Goal: Find specific page/section: Find specific page/section

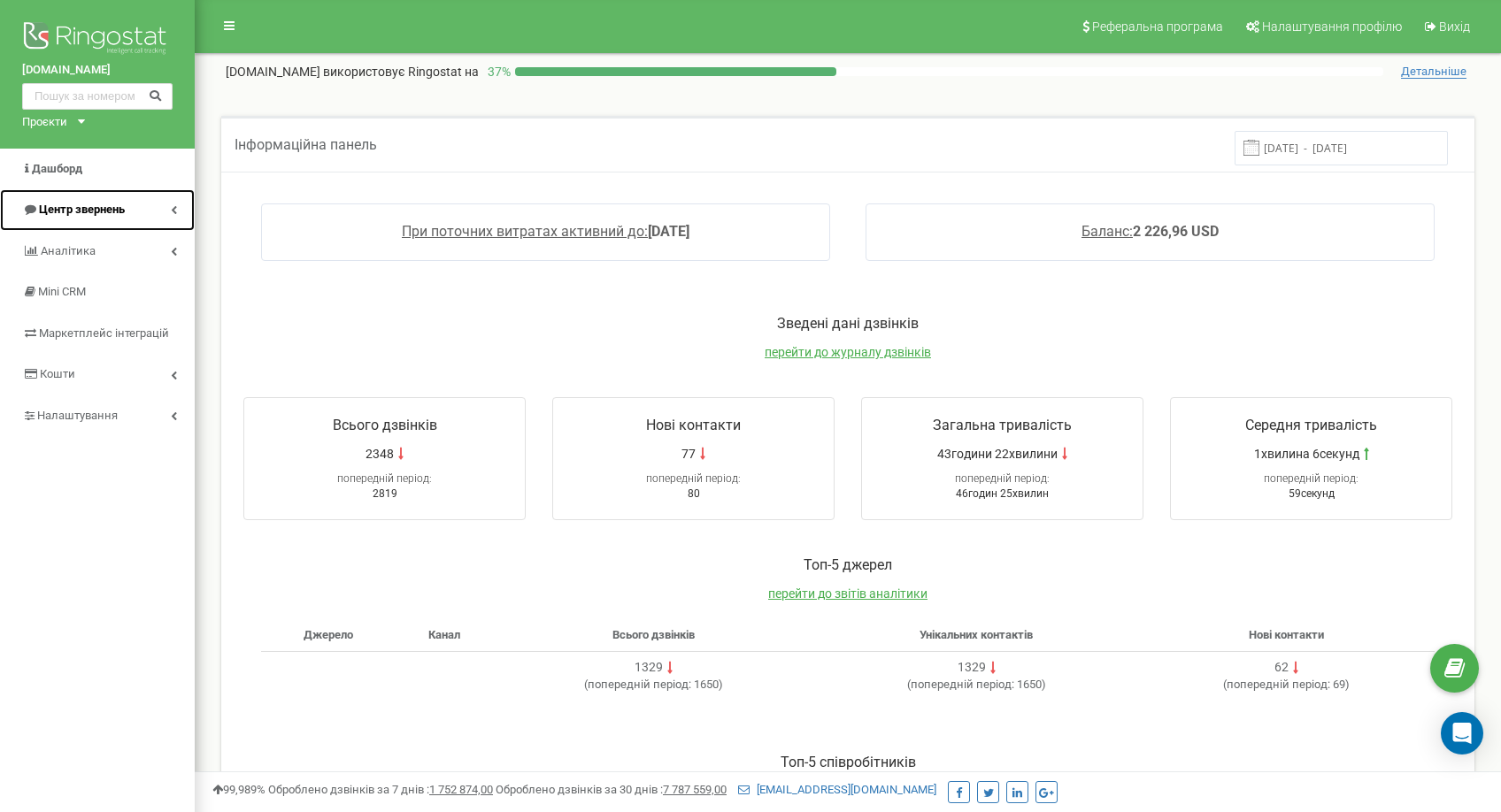
click at [75, 211] on span "Центр звернень" at bounding box center [81, 209] width 86 height 13
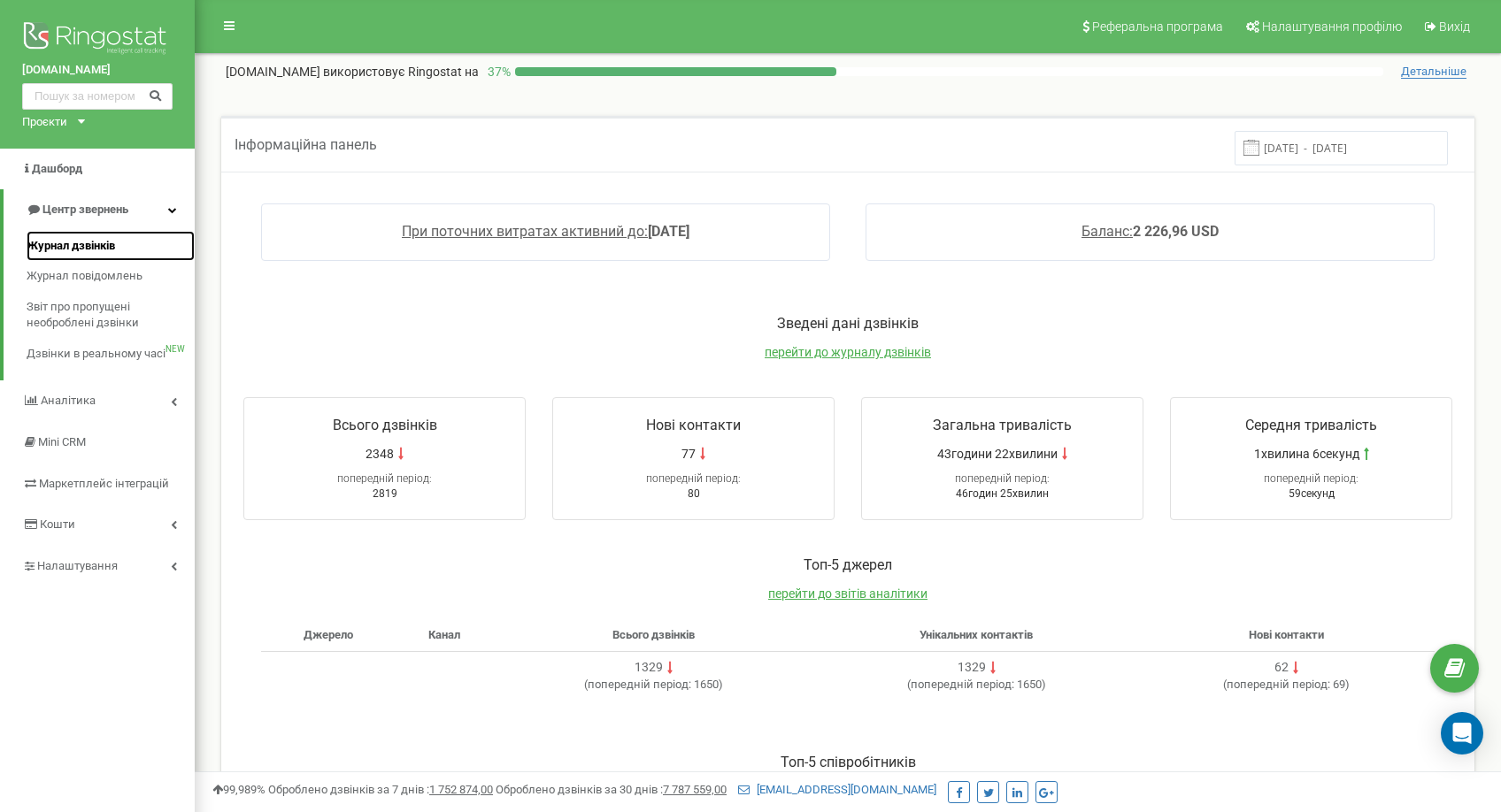
click at [94, 242] on span "Журнал дзвінків" at bounding box center [71, 246] width 89 height 17
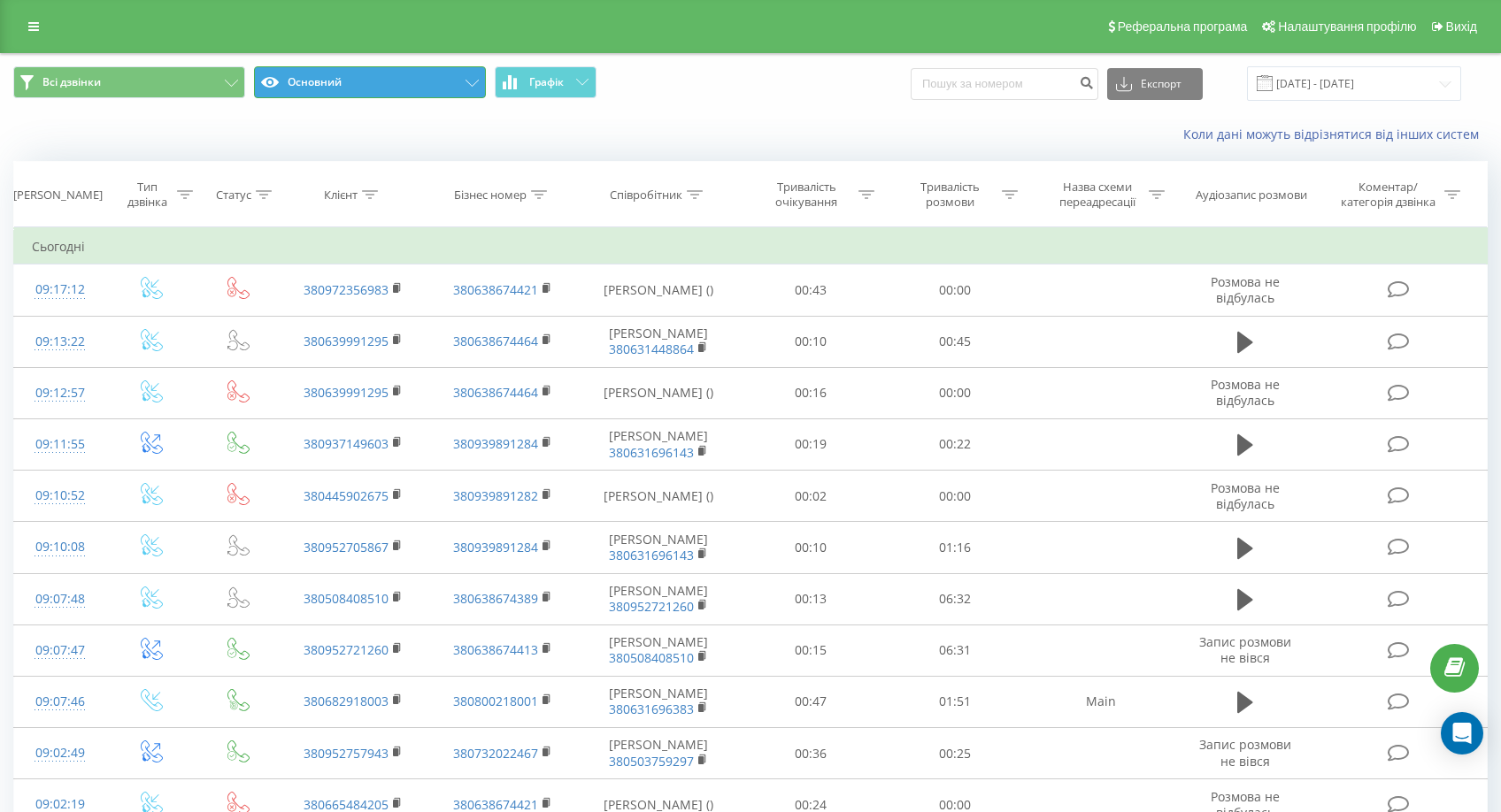
click at [358, 91] on button "Основний" at bounding box center [369, 82] width 231 height 31
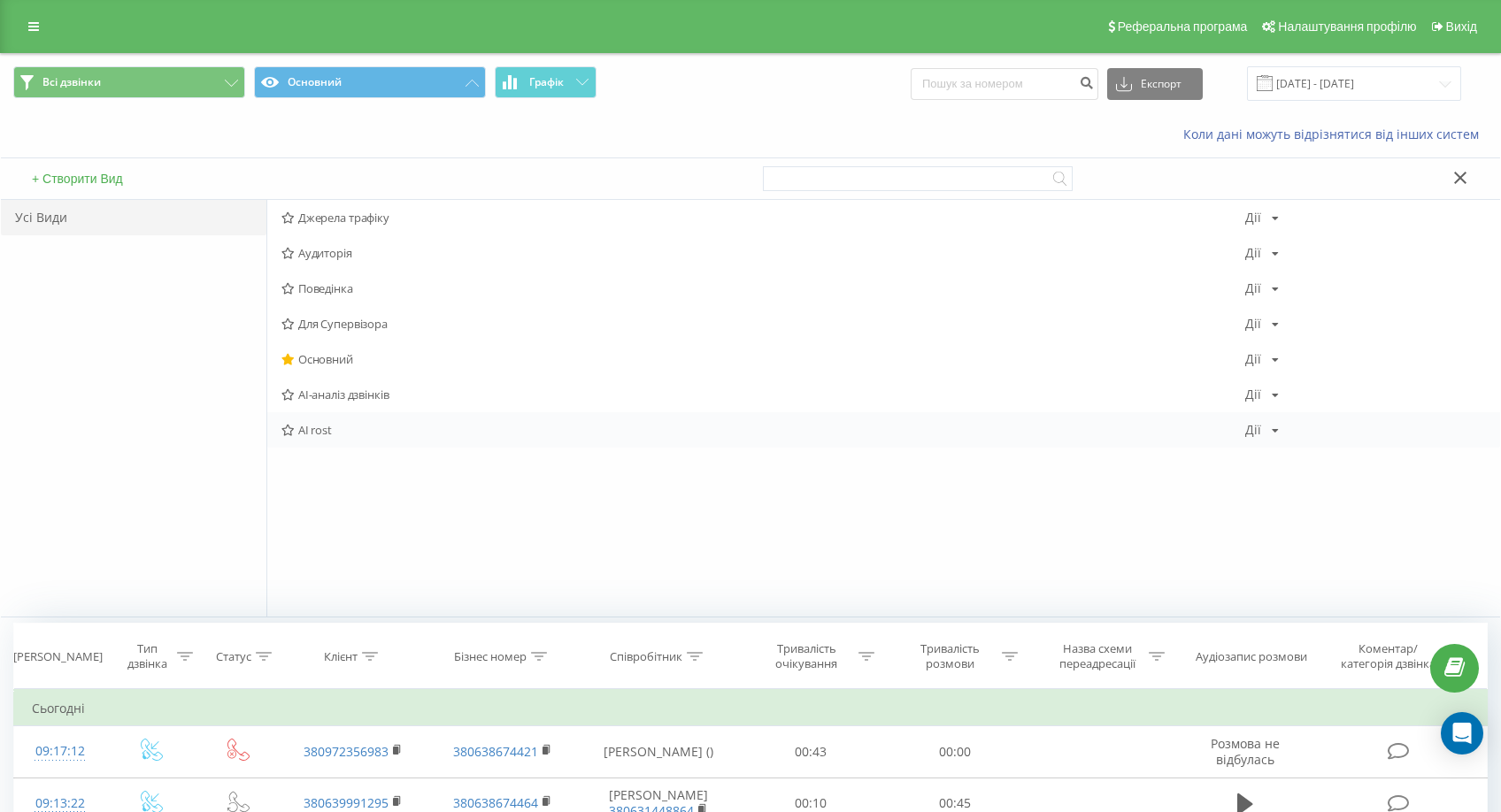
click at [308, 436] on span "AI rost" at bounding box center [763, 430] width 964 height 12
